Goal: Task Accomplishment & Management: Manage account settings

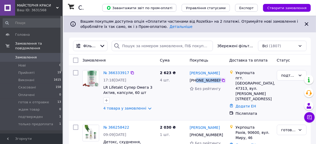
drag, startPoint x: 195, startPoint y: 81, endPoint x: 220, endPoint y: 80, distance: 25.0
click at [220, 80] on div "+380 98 261 57 76" at bounding box center [207, 80] width 36 height 6
copy div "0 98 261 57 76"
click at [111, 73] on link "№ 366333917" at bounding box center [116, 73] width 26 height 4
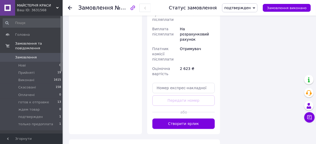
scroll to position [521, 0]
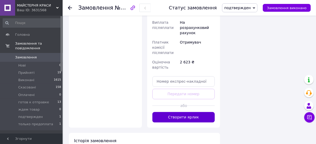
click at [181, 112] on button "Створити ярлик" at bounding box center [183, 117] width 63 height 10
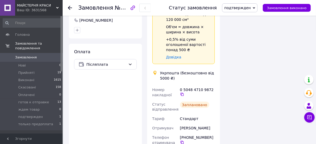
scroll to position [365, 0]
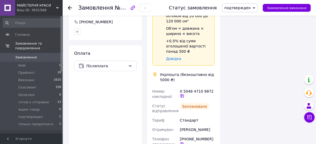
click at [184, 94] on icon at bounding box center [182, 96] width 4 height 4
